Goal: Information Seeking & Learning: Understand process/instructions

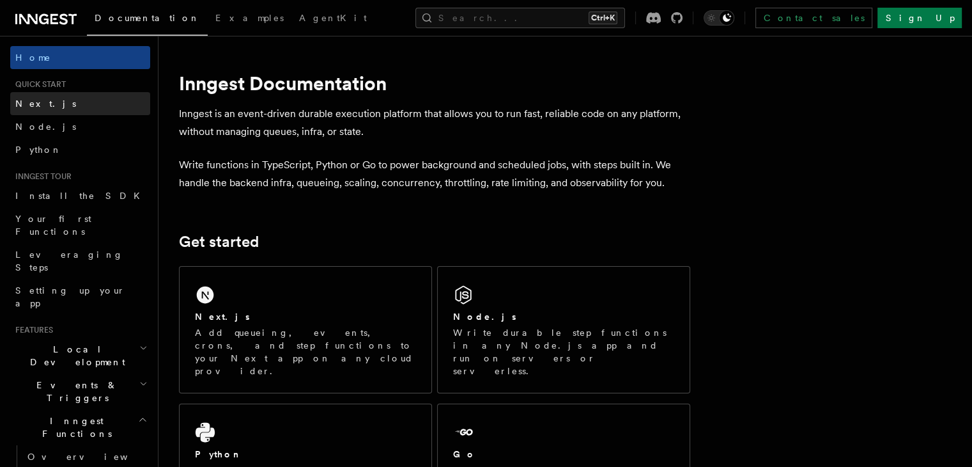
click at [79, 106] on link "Next.js" at bounding box center [80, 103] width 140 height 23
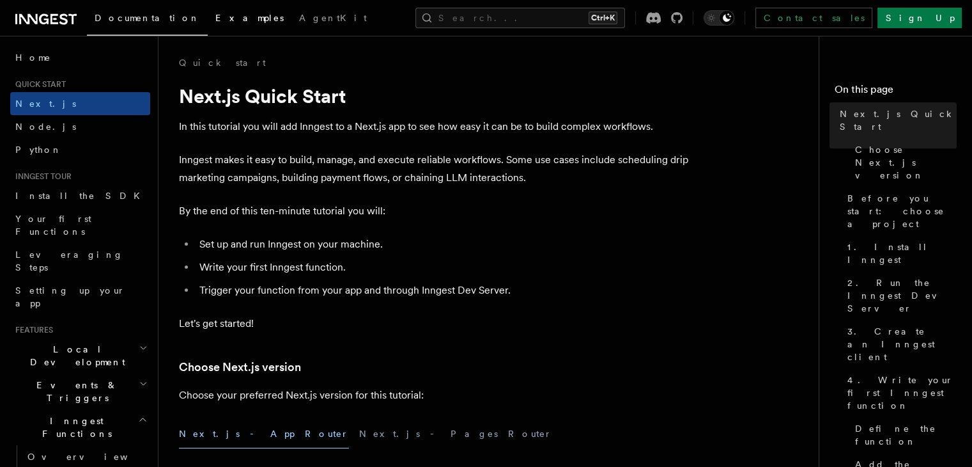
click at [215, 19] on span "Examples" at bounding box center [249, 18] width 68 height 10
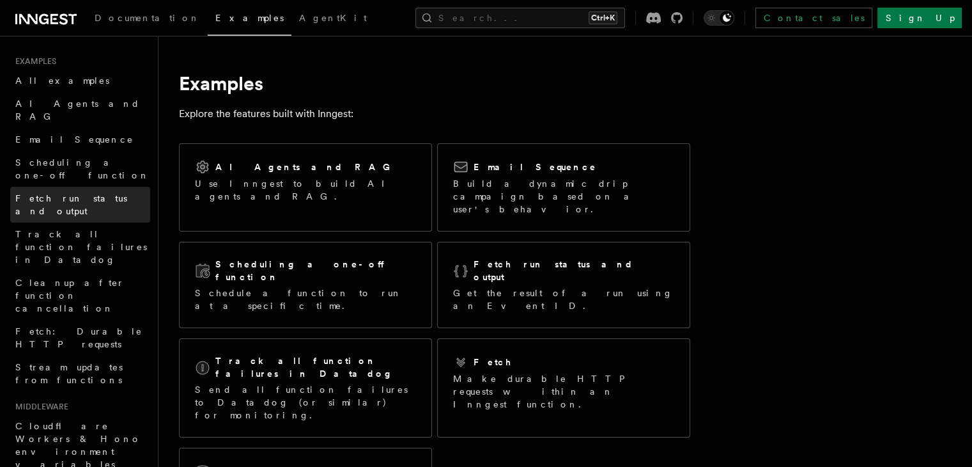
click at [85, 193] on span "Fetch run status and output" at bounding box center [71, 204] width 112 height 23
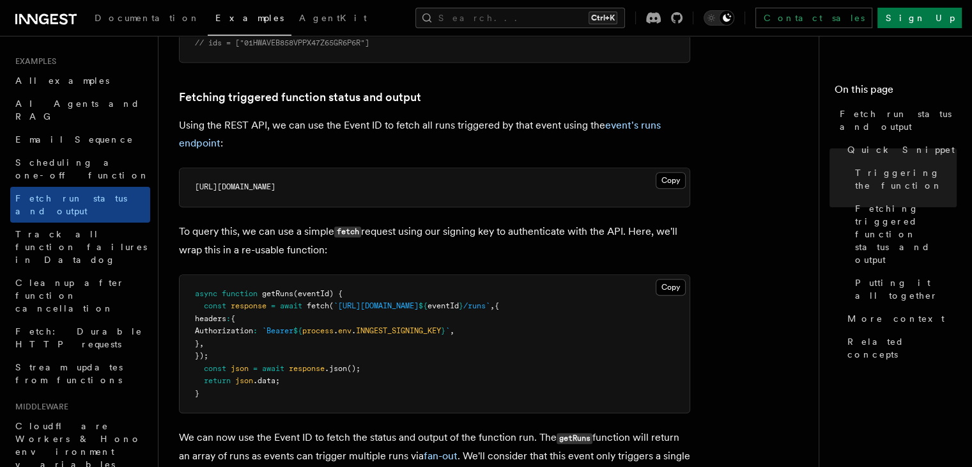
scroll to position [693, 0]
drag, startPoint x: 315, startPoint y: 186, endPoint x: 195, endPoint y: 185, distance: 120.2
click at [195, 185] on span "https://api.inngest.com/v1/events/01HWAVEB858VPPX47Z65GR6P6R/runs" at bounding box center [235, 185] width 81 height 9
copy span "https://api.inngest.com/v1"
click at [378, 120] on p "Using the REST API, we can use the Event ID to fetch all runs triggered by that…" at bounding box center [434, 133] width 511 height 36
